Goal: Task Accomplishment & Management: Use online tool/utility

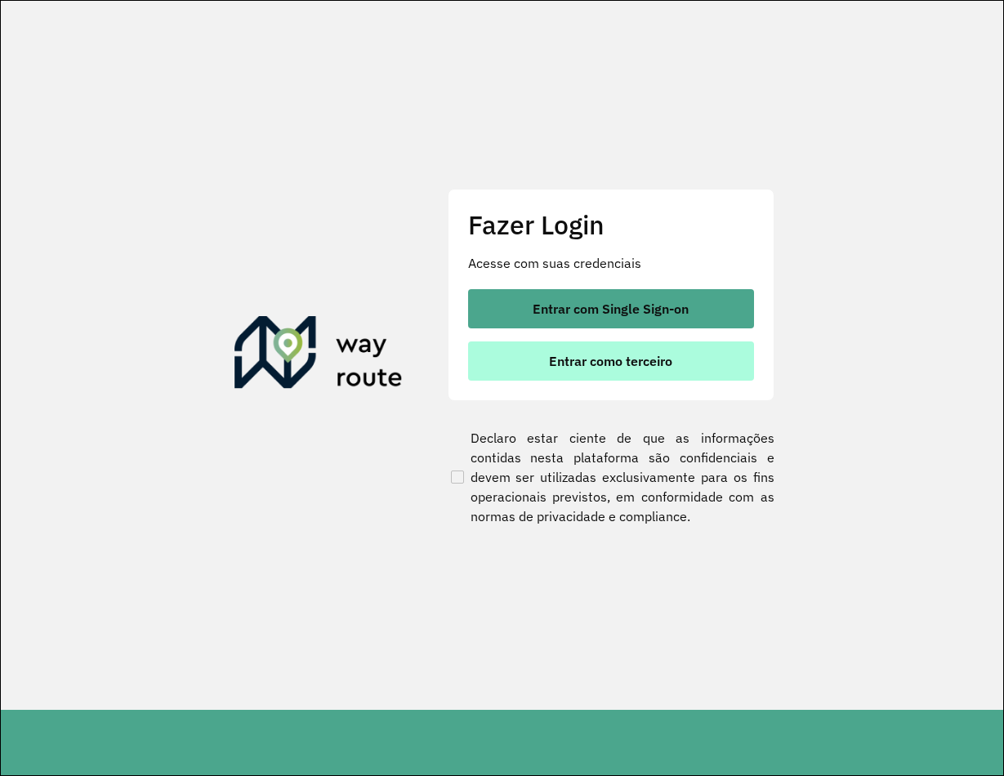
drag, startPoint x: 707, startPoint y: 373, endPoint x: 698, endPoint y: 370, distance: 9.3
click at [707, 373] on button "Entrar como terceiro" at bounding box center [611, 361] width 286 height 39
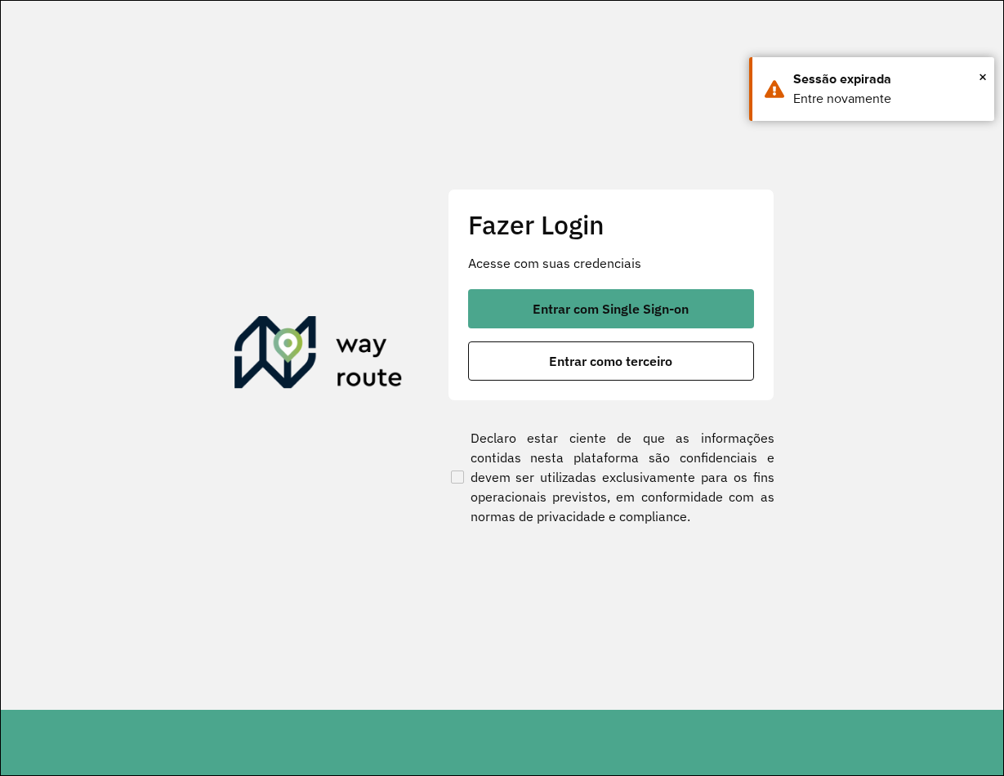
click at [579, 306] on span "Entrar com Single Sign-on" at bounding box center [611, 308] width 156 height 13
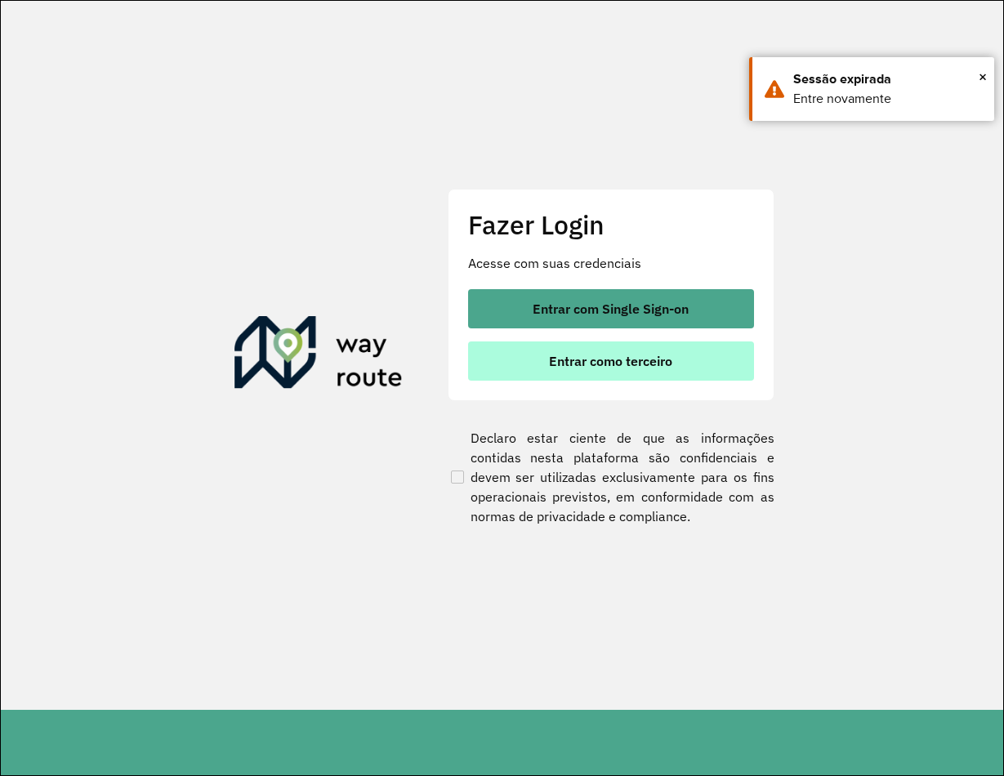
click at [618, 355] on span "Entrar como terceiro" at bounding box center [610, 361] width 123 height 13
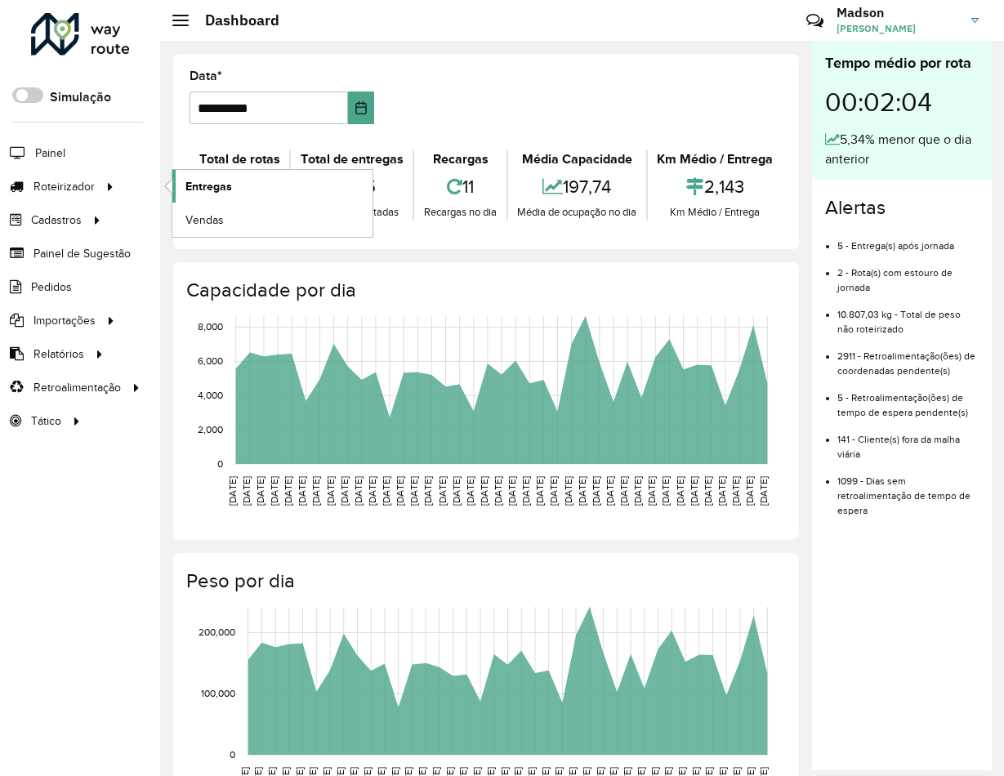
click at [205, 183] on span "Entregas" at bounding box center [208, 186] width 47 height 17
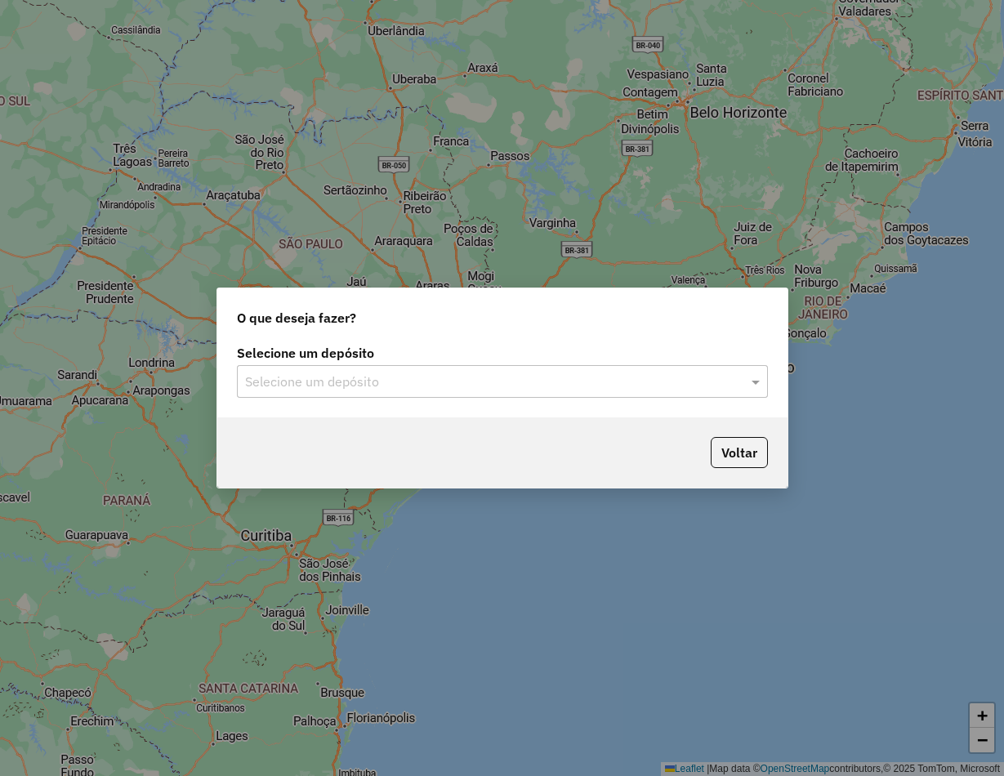
click at [365, 373] on input "text" at bounding box center [486, 383] width 482 height 20
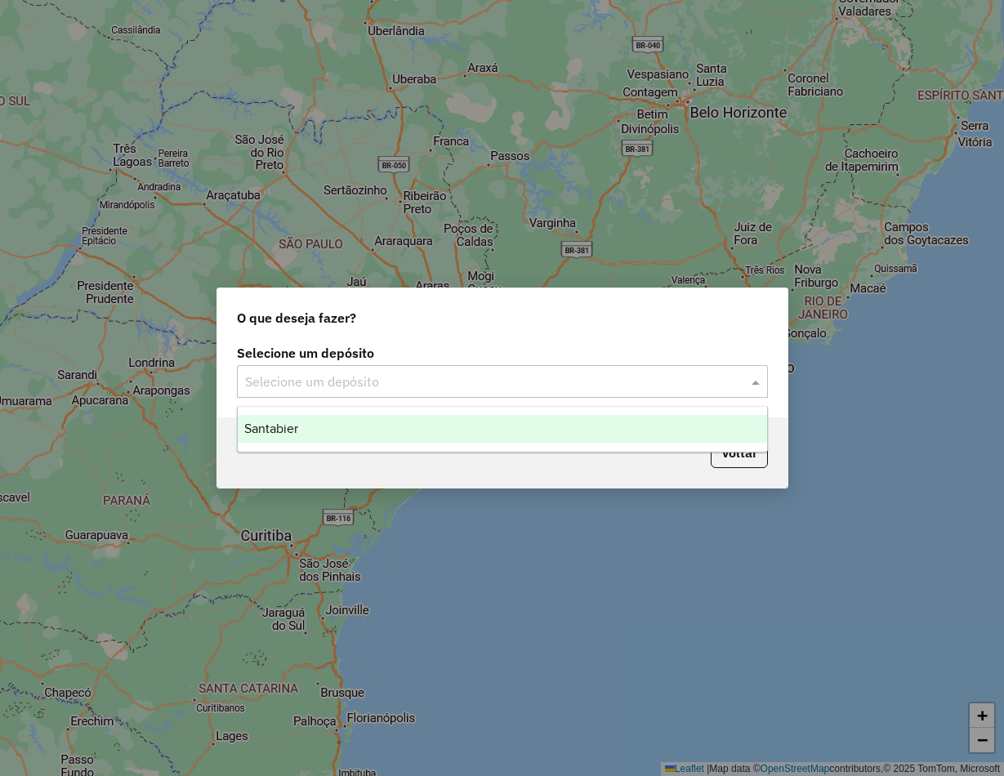
click at [261, 434] on span "Santabier" at bounding box center [271, 429] width 54 height 14
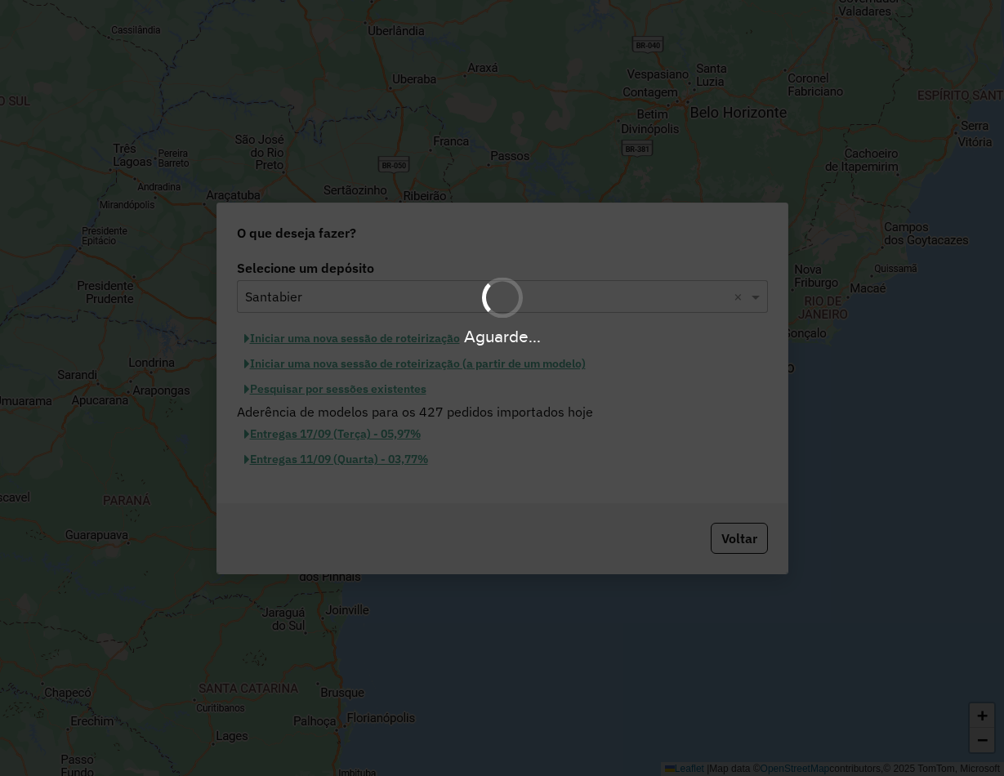
click at [378, 393] on hb-app "Aguarde... Pop-up bloqueado! Seu navegador bloqueou automáticamente a abertura …" at bounding box center [502, 388] width 1004 height 776
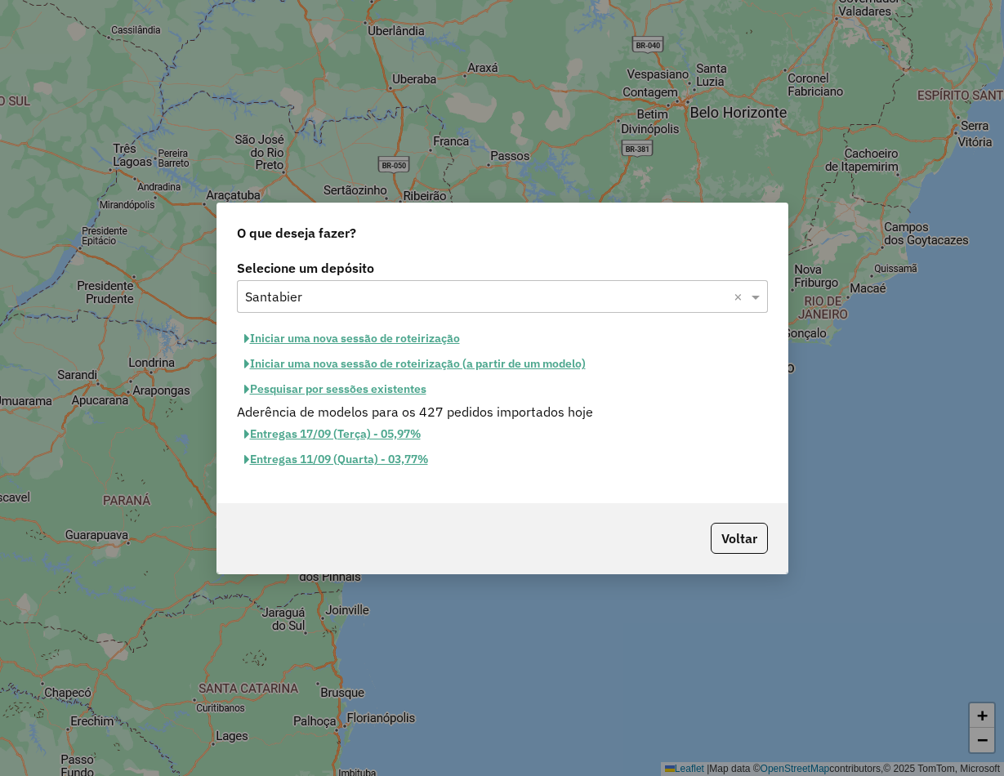
click at [380, 395] on button "Pesquisar por sessões existentes" at bounding box center [335, 389] width 197 height 25
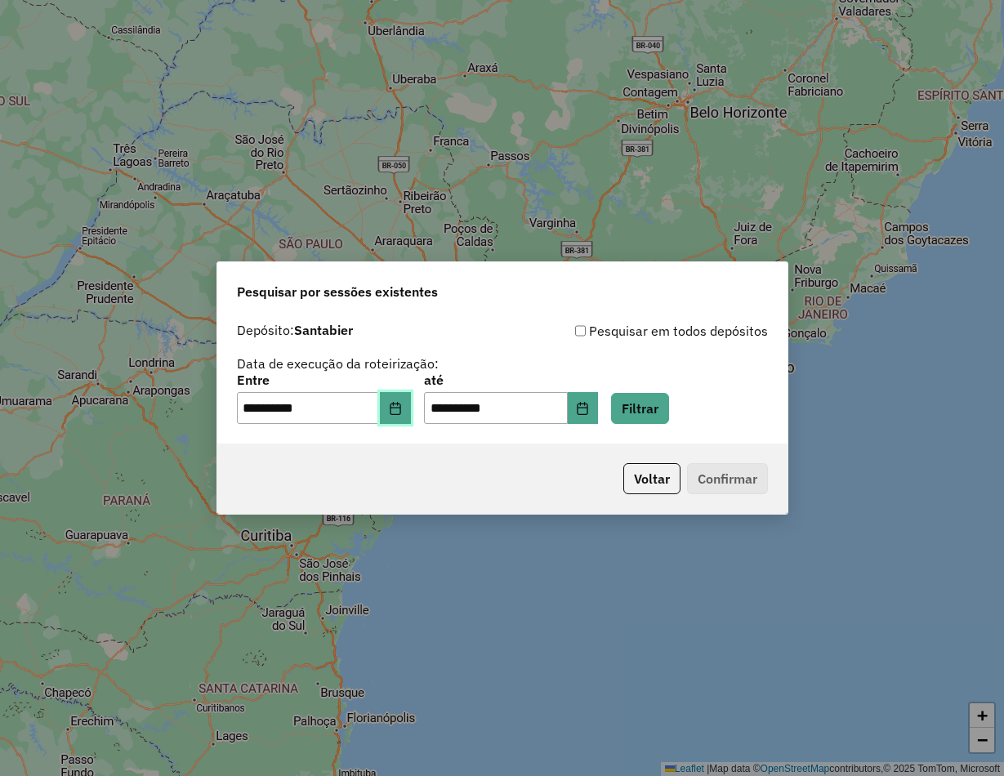
click at [400, 407] on icon "Choose Date" at bounding box center [395, 408] width 11 height 13
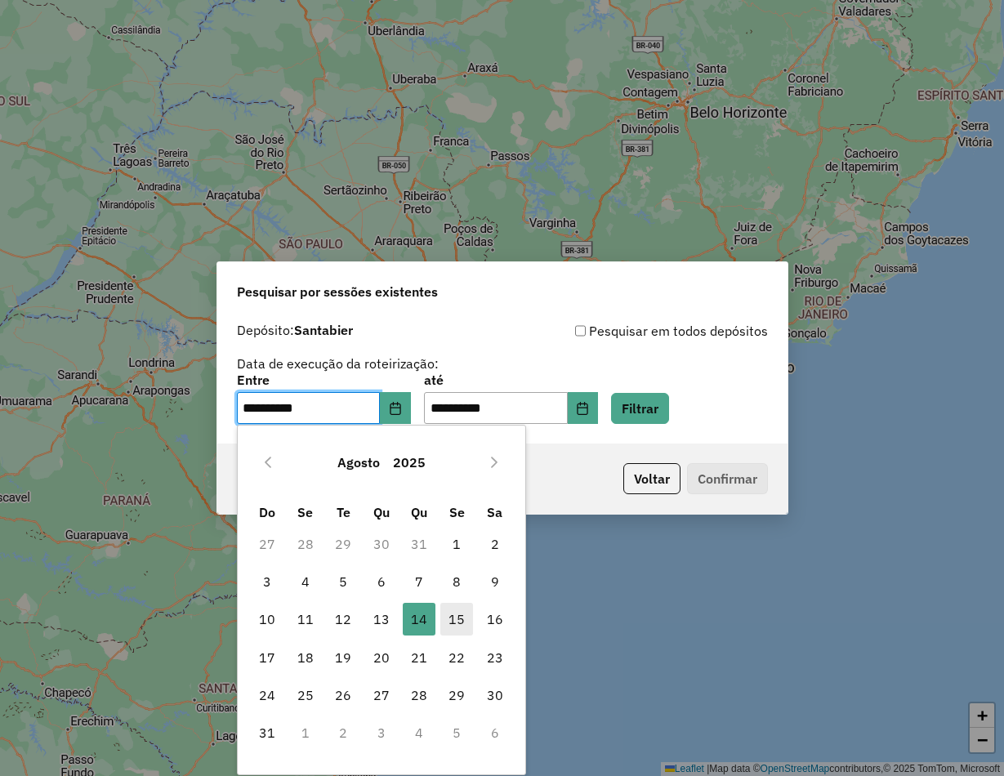
click at [459, 623] on span "15" at bounding box center [456, 619] width 33 height 33
type input "**********"
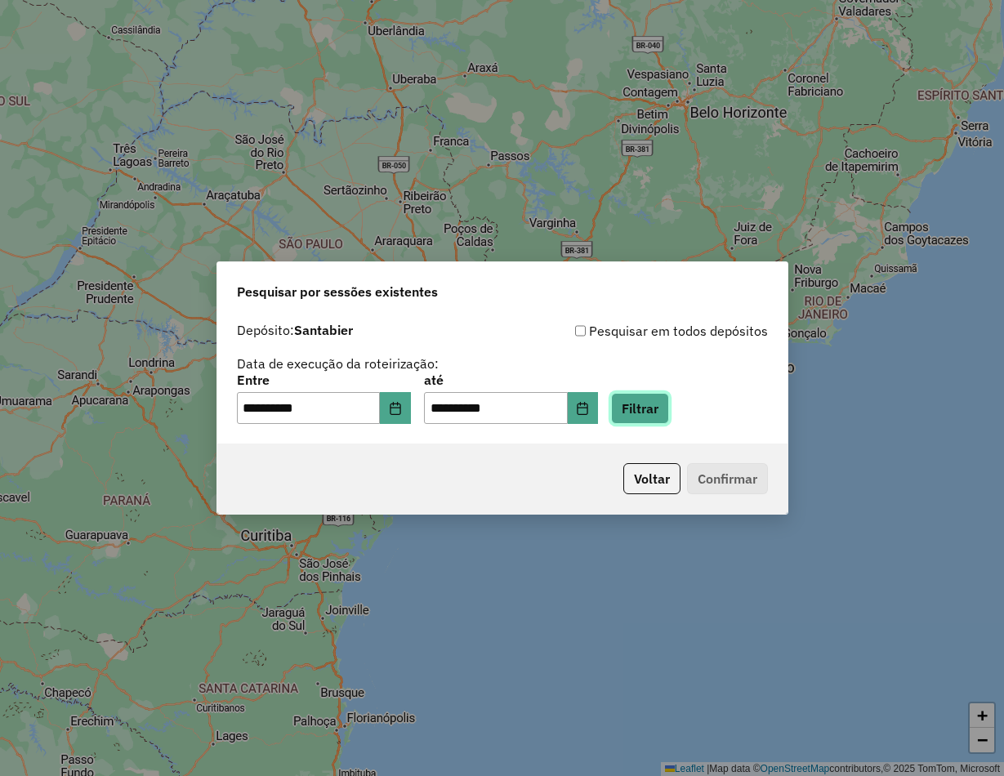
click at [668, 414] on button "Filtrar" at bounding box center [640, 408] width 58 height 31
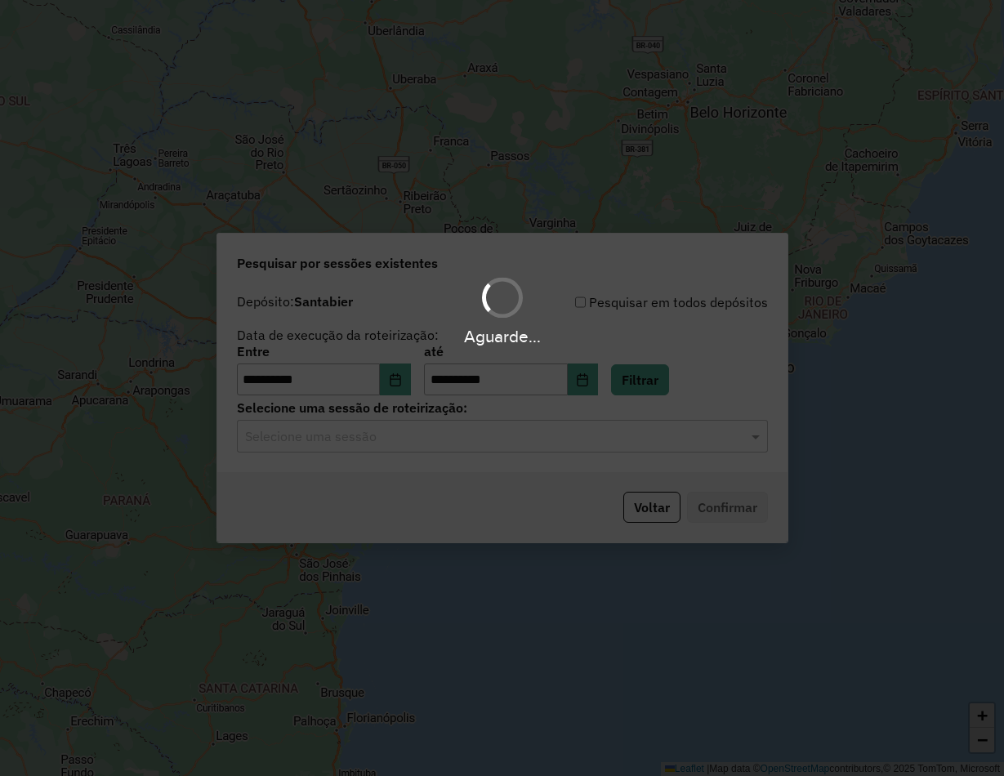
click at [351, 444] on div "Aguarde..." at bounding box center [502, 388] width 1004 height 776
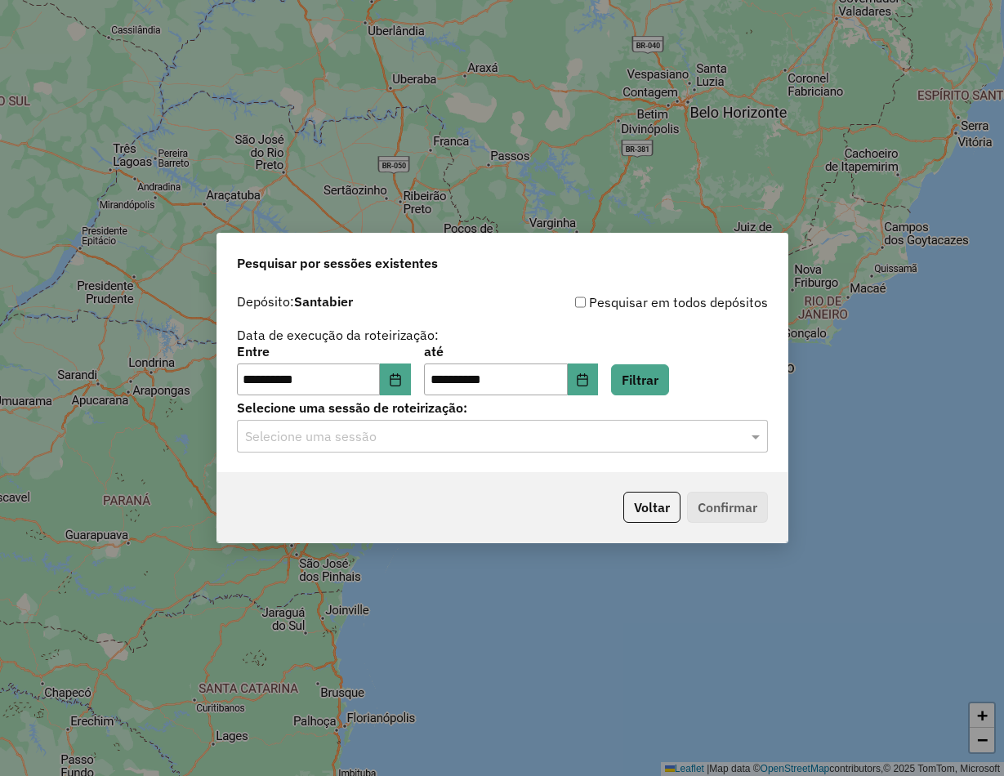
click at [356, 439] on input "text" at bounding box center [486, 437] width 482 height 20
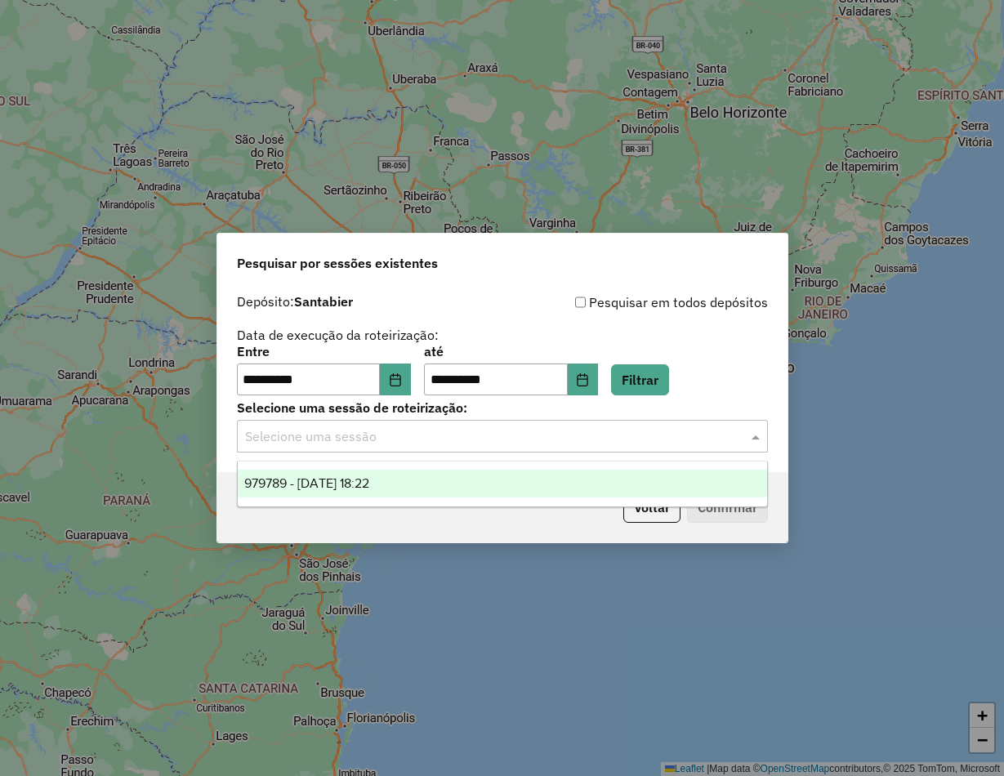
click at [355, 481] on span "979789 - 15/08/2025 18:22" at bounding box center [306, 483] width 125 height 14
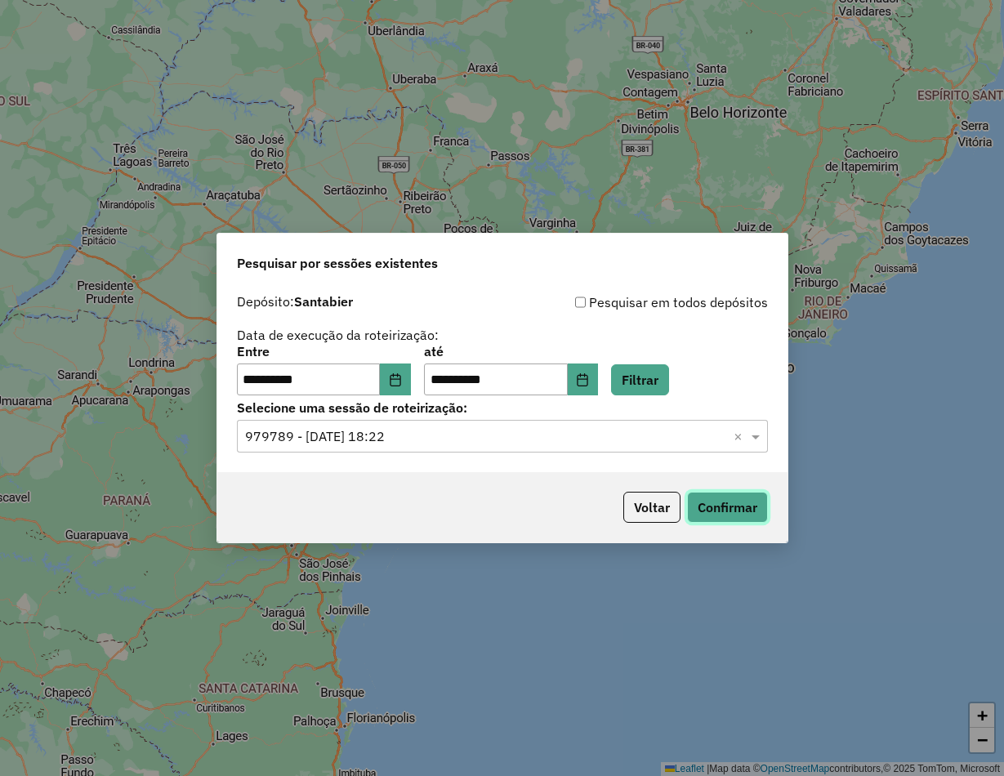
click at [712, 507] on button "Confirmar" at bounding box center [727, 507] width 81 height 31
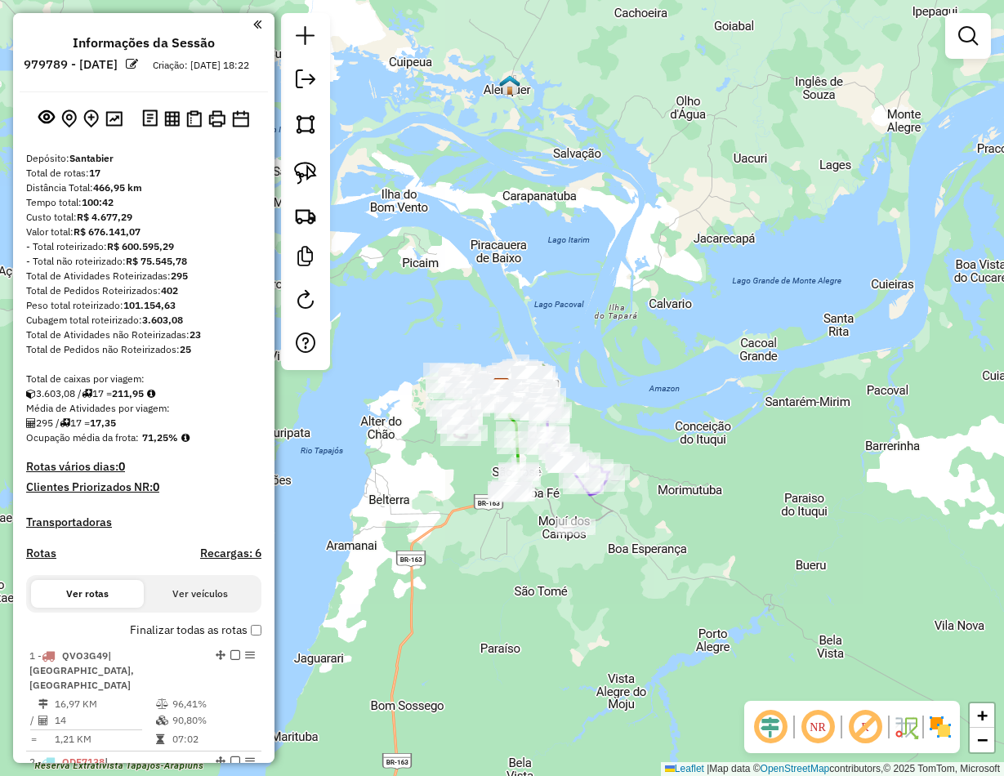
drag, startPoint x: 303, startPoint y: 78, endPoint x: 312, endPoint y: 85, distance: 11.6
click at [303, 78] on em at bounding box center [306, 79] width 20 height 20
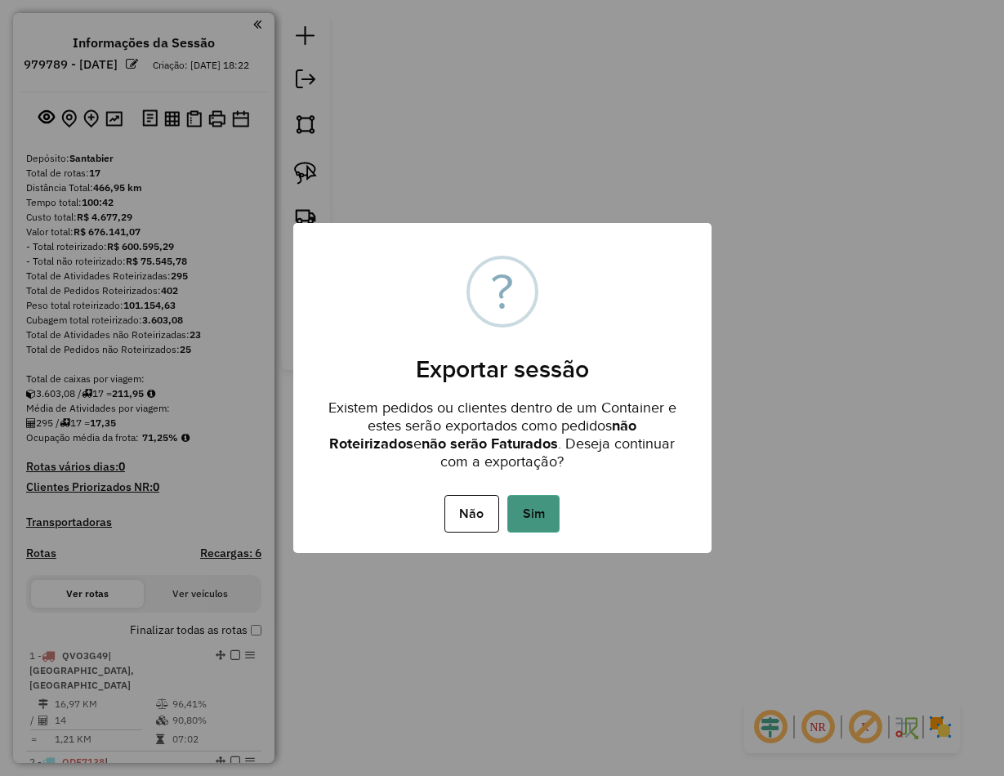
click at [533, 502] on button "Sim" at bounding box center [533, 514] width 52 height 38
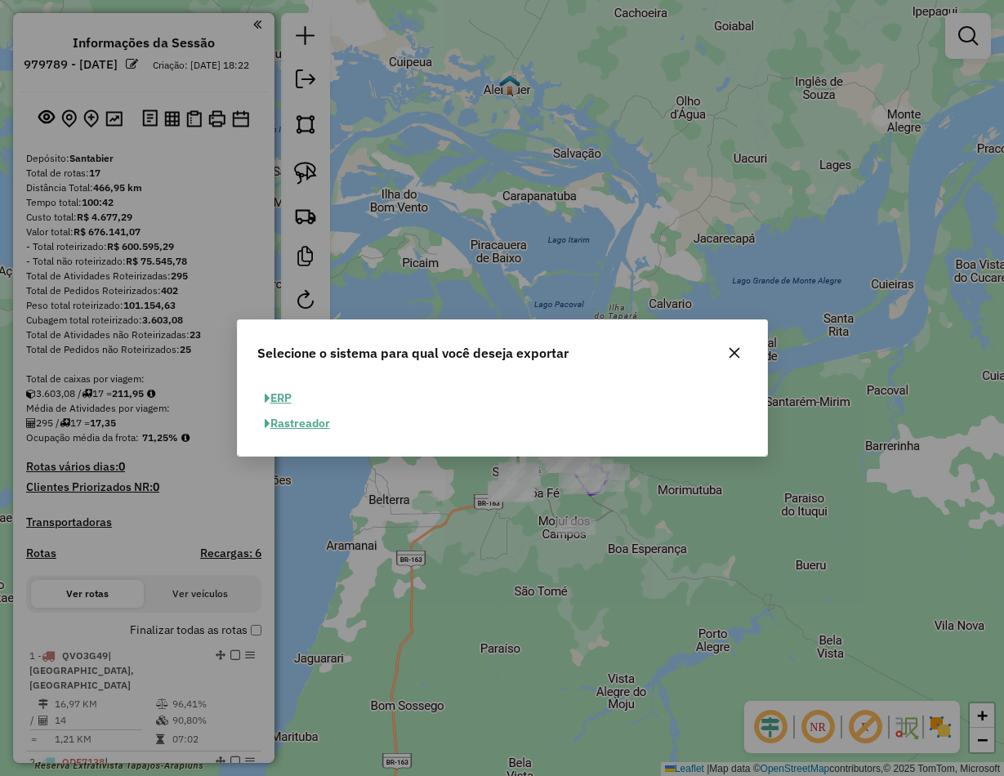
click at [289, 395] on button "ERP" at bounding box center [278, 398] width 42 height 25
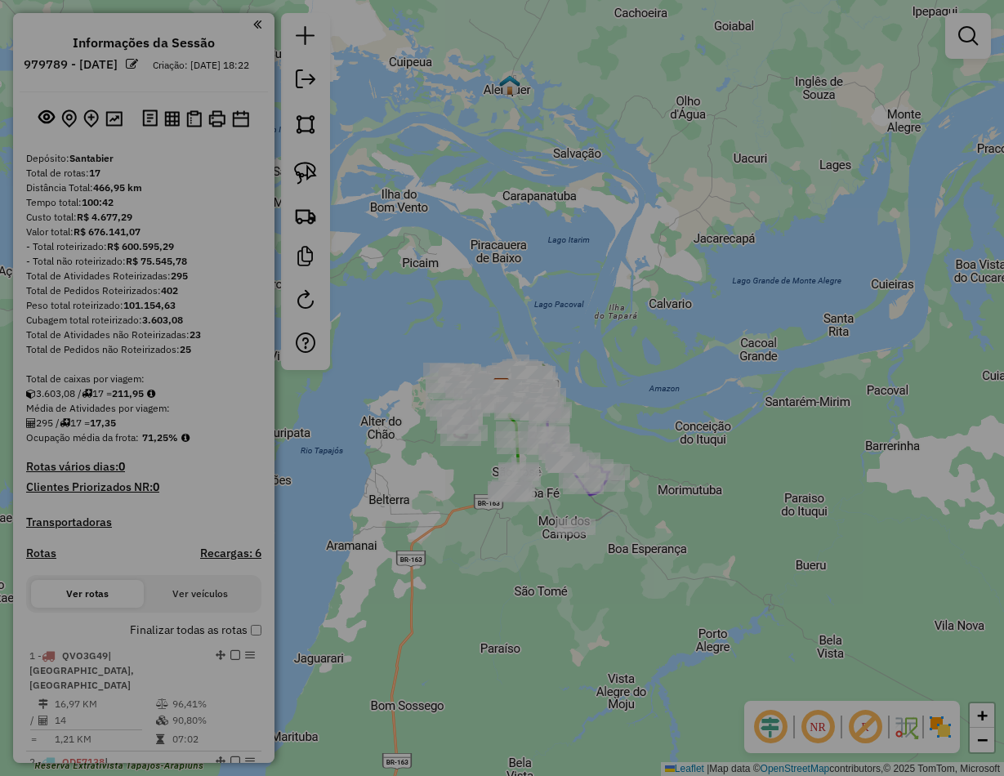
select select "**"
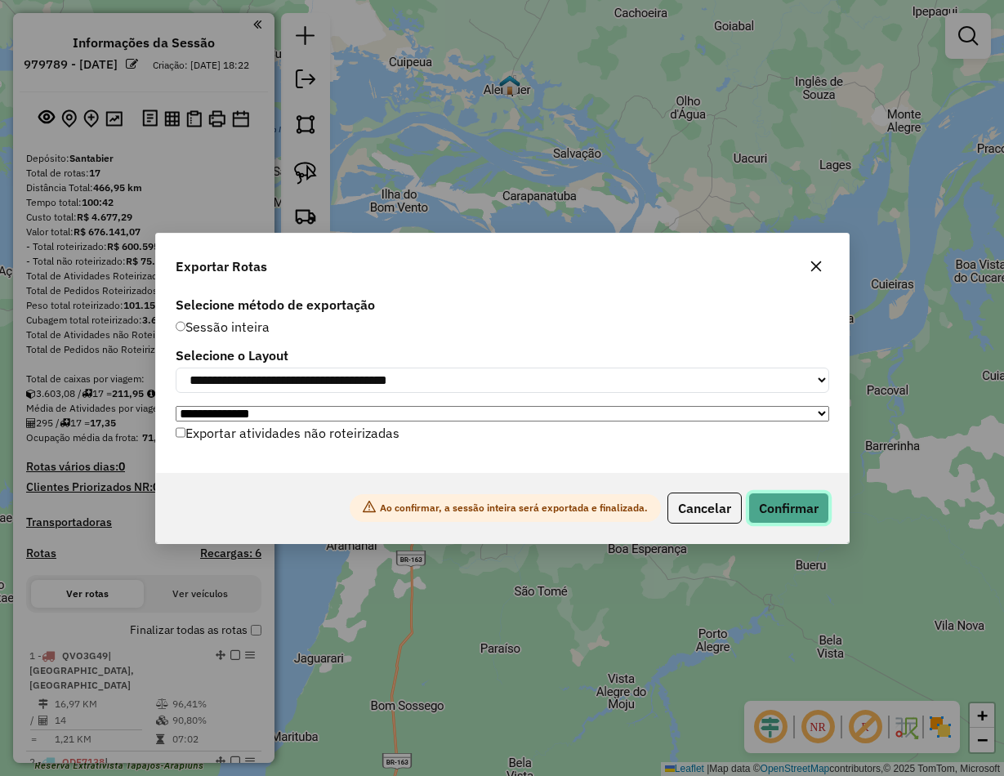
click at [756, 509] on button "Confirmar" at bounding box center [788, 508] width 81 height 31
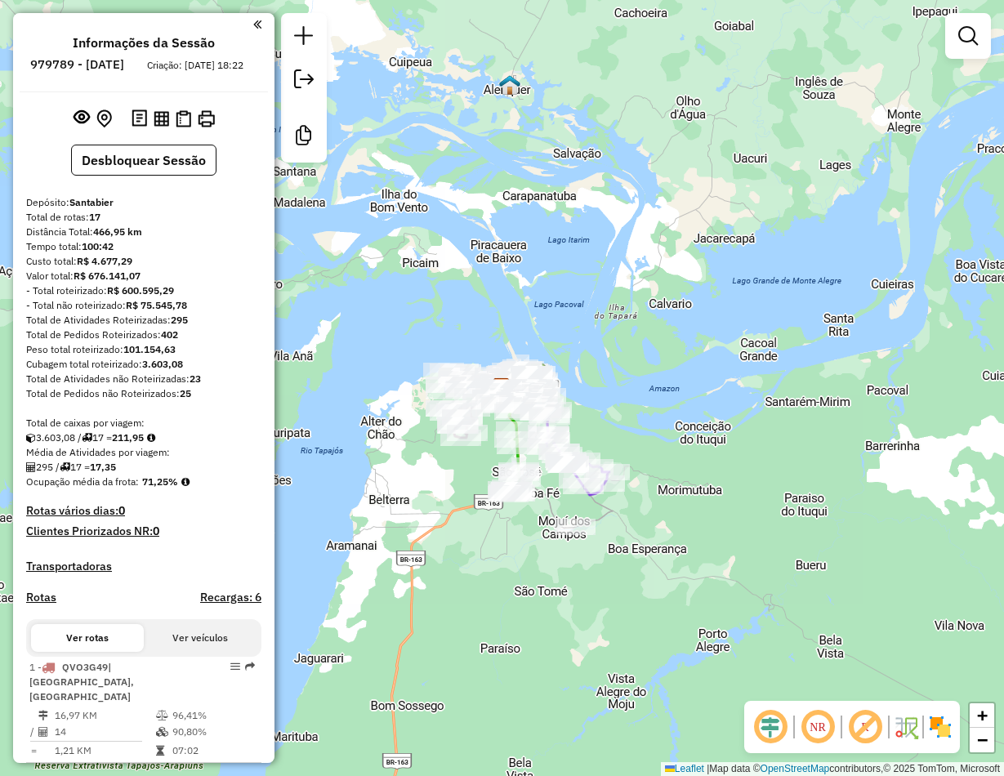
drag, startPoint x: 593, startPoint y: 707, endPoint x: 570, endPoint y: 660, distance: 51.9
click at [593, 699] on div "Janela de atendimento Grade de atendimento Capacidade Transportadoras Veículos …" at bounding box center [502, 388] width 1004 height 776
